Goal: Information Seeking & Learning: Learn about a topic

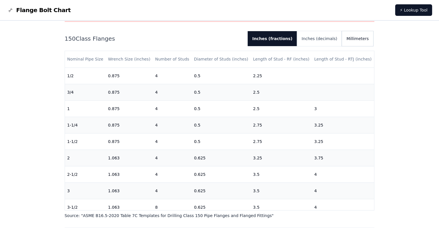
click at [350, 41] on button "Millimeters" at bounding box center [356, 38] width 31 height 15
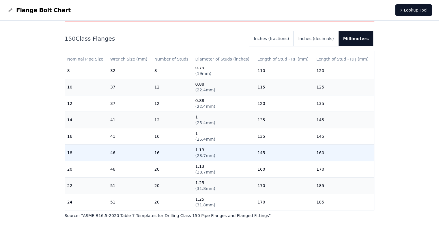
scroll to position [178, 0]
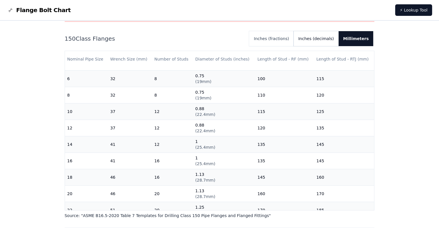
click at [315, 41] on button "Inches (decimals)" at bounding box center [315, 38] width 45 height 15
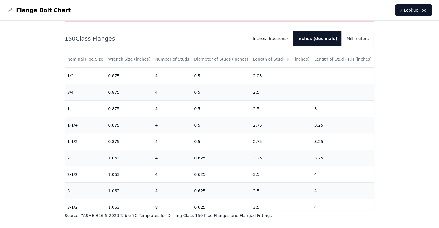
click at [290, 42] on button "Inches (fractions)" at bounding box center [270, 38] width 44 height 15
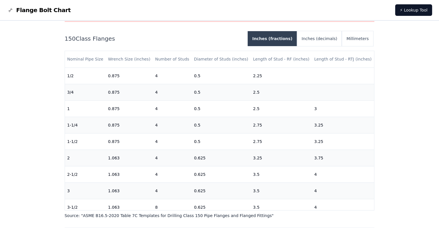
click at [289, 37] on button "Inches (fractions)" at bounding box center [271, 38] width 49 height 15
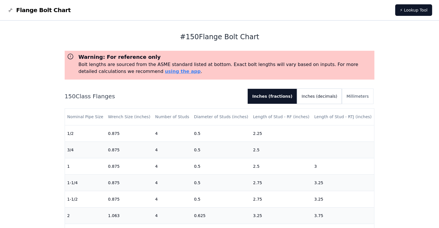
click at [332, 99] on button "Inches (decimals)" at bounding box center [319, 96] width 45 height 15
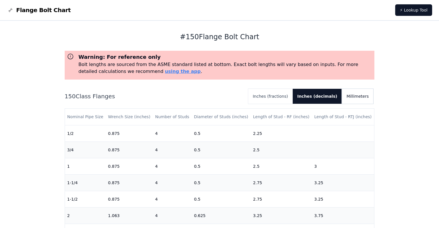
click at [347, 97] on button "Millimeters" at bounding box center [356, 96] width 31 height 15
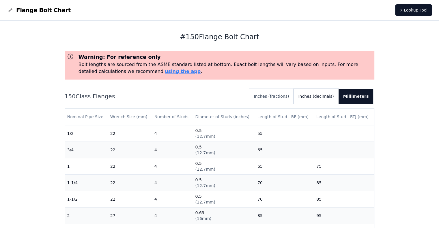
click at [332, 98] on button "Inches (decimals)" at bounding box center [315, 96] width 45 height 15
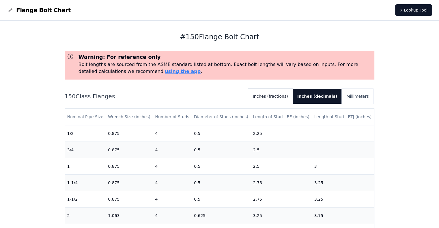
click at [292, 101] on button "Inches (fractions)" at bounding box center [270, 96] width 44 height 15
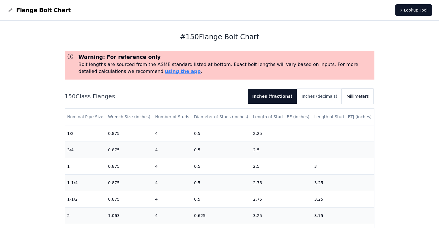
click at [362, 99] on button "Millimeters" at bounding box center [356, 96] width 31 height 15
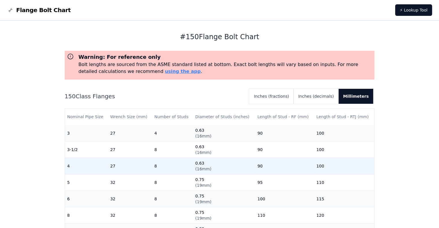
scroll to position [144, 0]
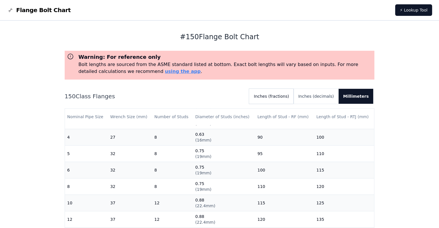
click at [286, 97] on button "Inches (fractions)" at bounding box center [271, 96] width 44 height 15
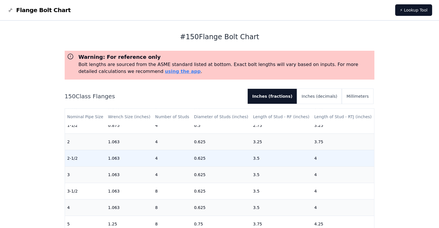
scroll to position [87, 0]
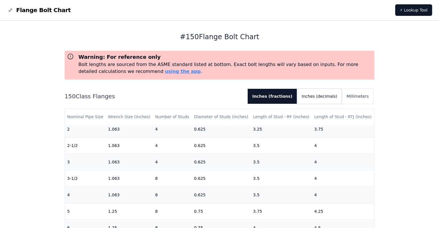
click at [319, 99] on button "Inches (decimals)" at bounding box center [319, 96] width 45 height 15
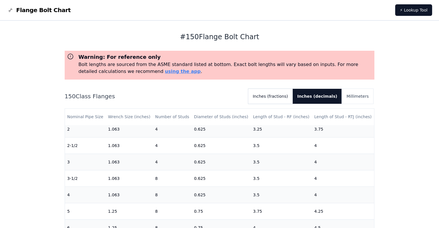
click at [290, 99] on button "Inches (fractions)" at bounding box center [270, 96] width 44 height 15
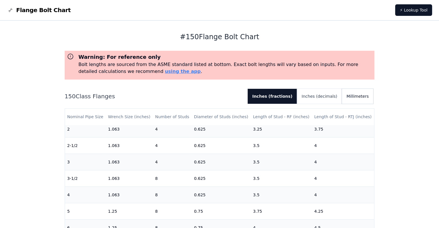
click at [361, 100] on button "Millimeters" at bounding box center [356, 96] width 31 height 15
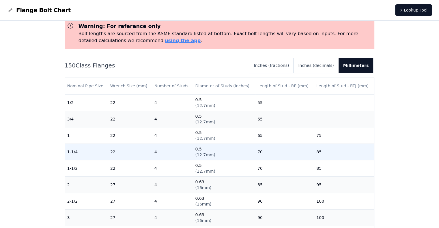
scroll to position [0, 0]
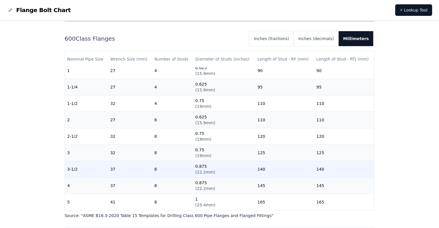
scroll to position [29, 0]
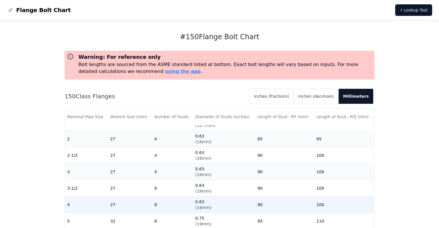
scroll to position [87, 0]
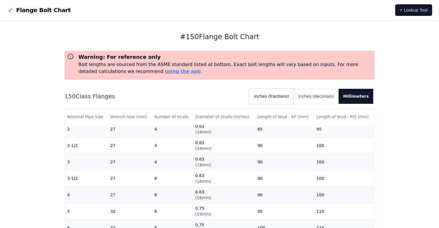
click at [288, 94] on button "Inches (fractions)" at bounding box center [271, 96] width 44 height 15
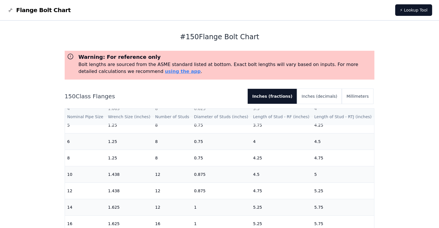
scroll to position [173, 0]
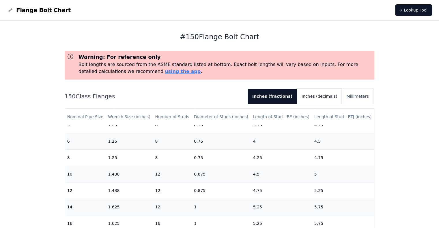
click at [322, 97] on button "Inches (decimals)" at bounding box center [319, 96] width 45 height 15
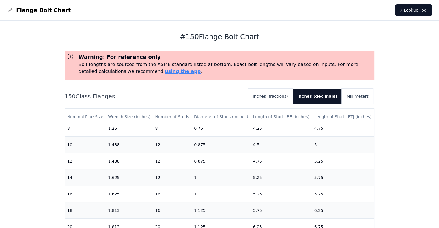
scroll to position [34, 0]
